Goal: Task Accomplishment & Management: Manage account settings

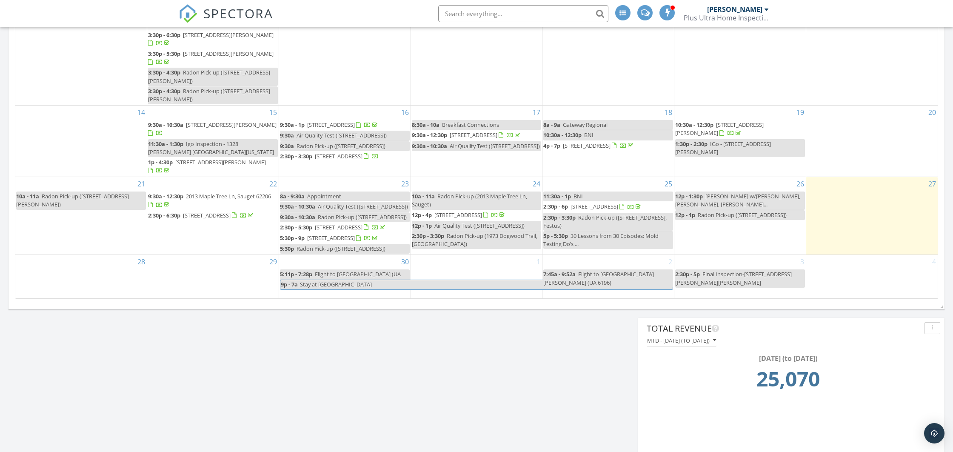
scroll to position [670, 0]
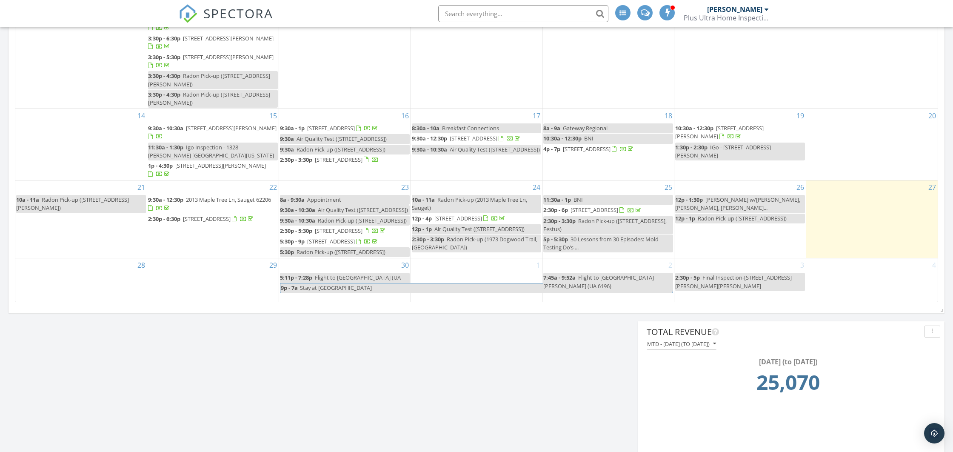
click at [618, 206] on span "601 S 5th St, Festus 63028" at bounding box center [594, 210] width 48 height 8
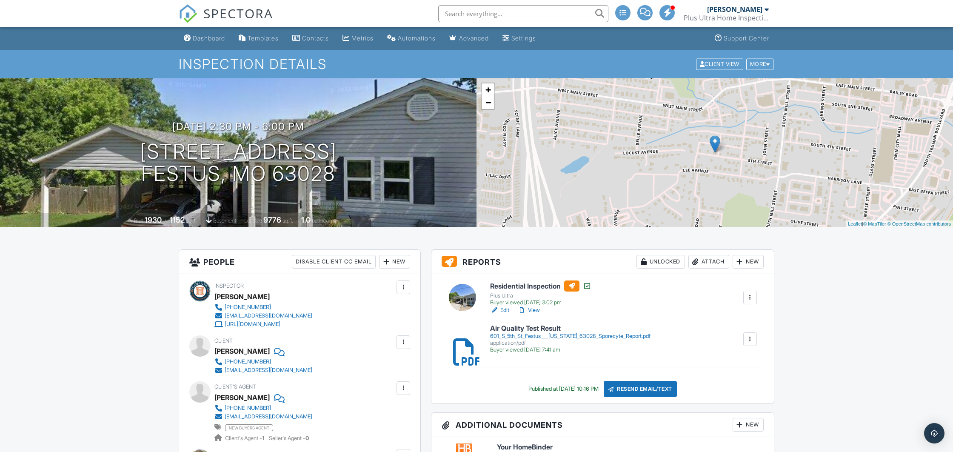
click at [711, 260] on div "Attach" at bounding box center [708, 262] width 41 height 14
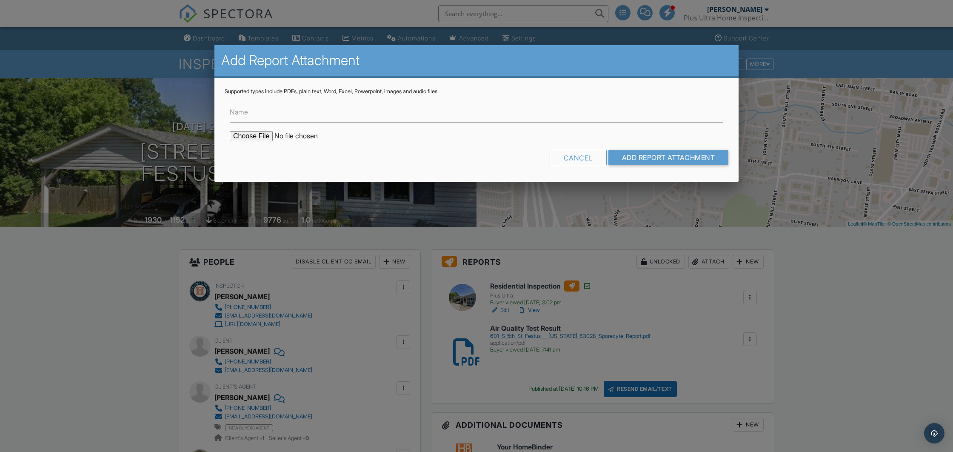
click at [258, 139] on input "file" at bounding box center [302, 136] width 145 height 10
type input "C:\fakepath\092625-4_Letter.pdf"
click at [337, 109] on input "Name" at bounding box center [476, 112] width 493 height 21
type input "Radon Test Result"
click at [674, 154] on input "Add Report Attachment" at bounding box center [668, 157] width 120 height 15
